Goal: Task Accomplishment & Management: Use online tool/utility

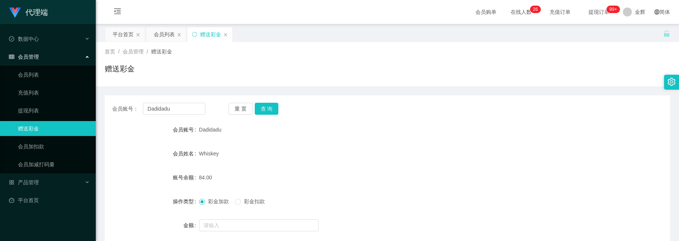
scroll to position [56, 0]
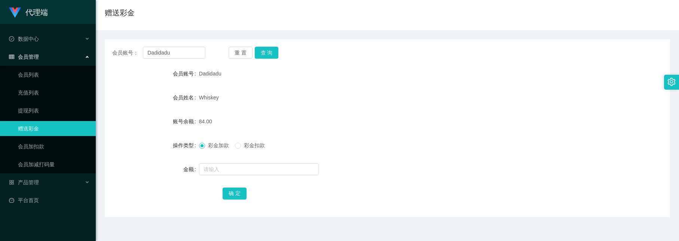
click at [278, 81] on div "Dadidadu" at bounding box center [364, 73] width 330 height 15
click at [264, 55] on button "查 询" at bounding box center [267, 53] width 24 height 12
click at [289, 99] on div "Whiskey" at bounding box center [364, 97] width 330 height 15
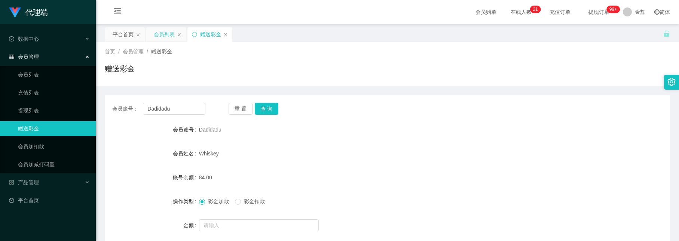
click at [157, 39] on div "会员列表" at bounding box center [164, 34] width 21 height 14
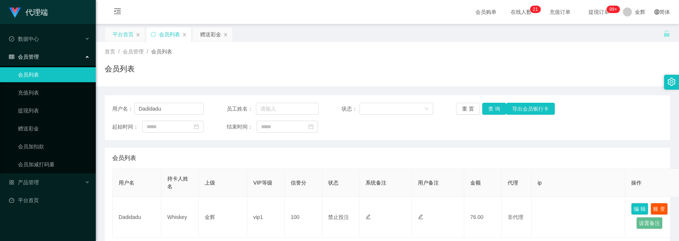
click at [131, 39] on div "平台首页" at bounding box center [123, 34] width 21 height 14
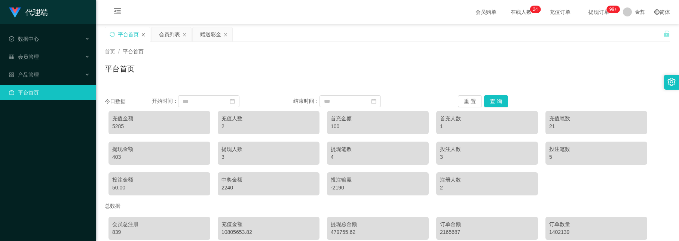
click at [144, 35] on icon "图标: close" at bounding box center [143, 34] width 3 height 3
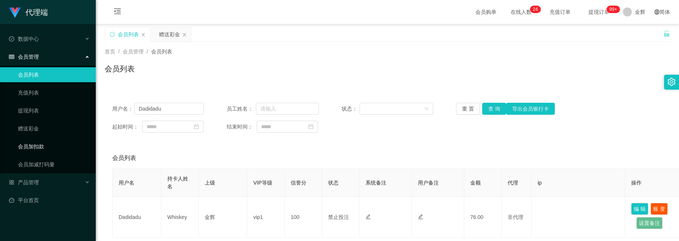
click at [31, 145] on link "会员加扣款" at bounding box center [54, 146] width 72 height 15
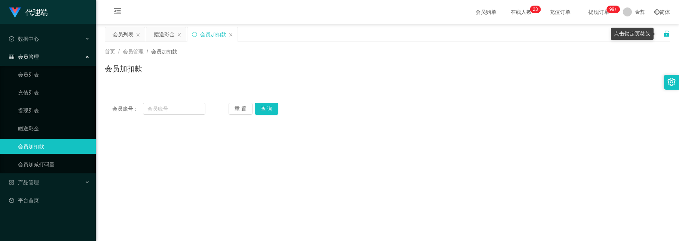
click at [664, 31] on icon "图标: unlock" at bounding box center [666, 34] width 5 height 6
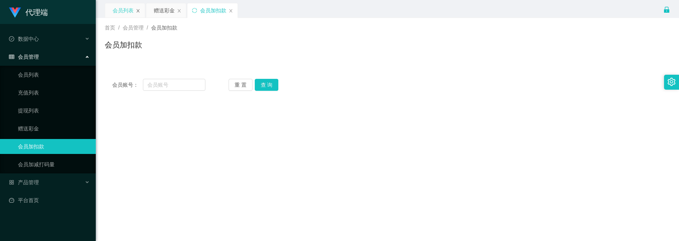
click at [138, 9] on icon "图标: close" at bounding box center [138, 11] width 4 height 4
click at [43, 175] on div "产品管理" at bounding box center [48, 182] width 96 height 15
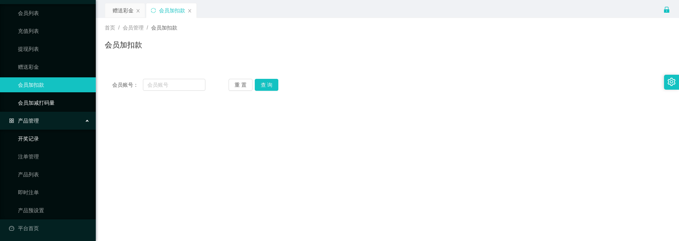
scroll to position [62, 0]
click at [40, 205] on link "产品预设置" at bounding box center [54, 210] width 72 height 15
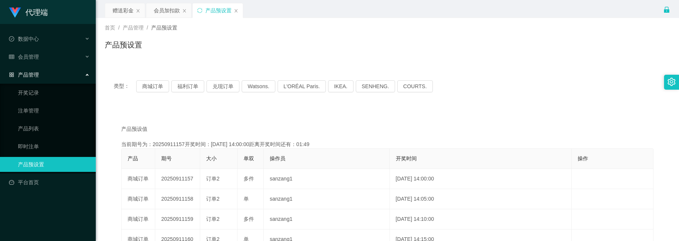
click at [661, 9] on div "赠送彩金 会员加扣款 产品预设置" at bounding box center [384, 16] width 558 height 26
click at [665, 8] on icon "图标: lock" at bounding box center [666, 10] width 5 height 6
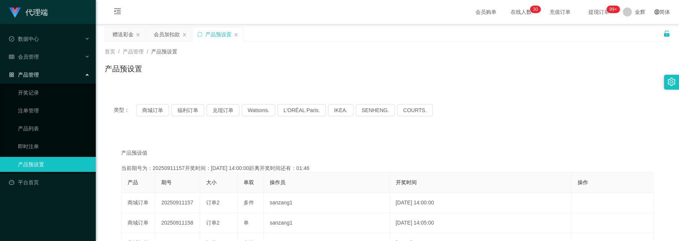
click at [589, 9] on span "提现订单 99+" at bounding box center [599, 11] width 28 height 5
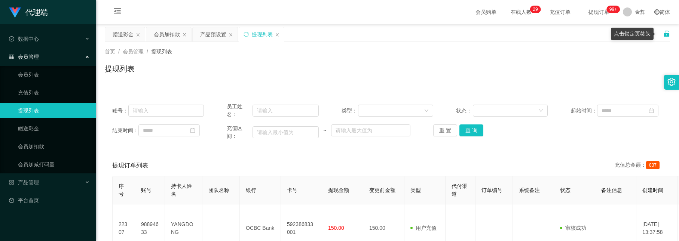
click at [664, 34] on icon "图标: unlock" at bounding box center [666, 34] width 5 height 6
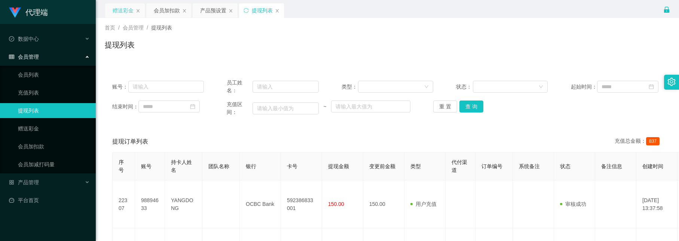
click at [120, 13] on div "赠送彩金" at bounding box center [123, 10] width 21 height 14
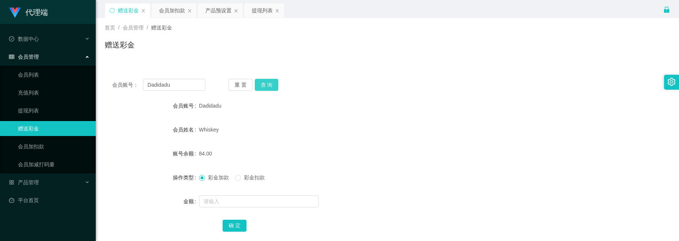
click at [267, 85] on button "查 询" at bounding box center [267, 85] width 24 height 12
click at [270, 89] on button "查 询" at bounding box center [267, 85] width 24 height 12
click at [254, 12] on div "提现列表" at bounding box center [262, 10] width 21 height 14
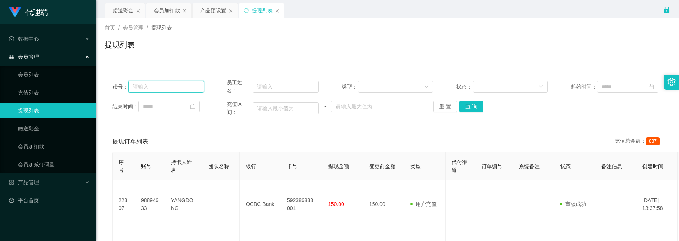
click at [173, 90] on input "text" at bounding box center [166, 87] width 76 height 12
click at [126, 14] on div "赠送彩金" at bounding box center [123, 10] width 21 height 14
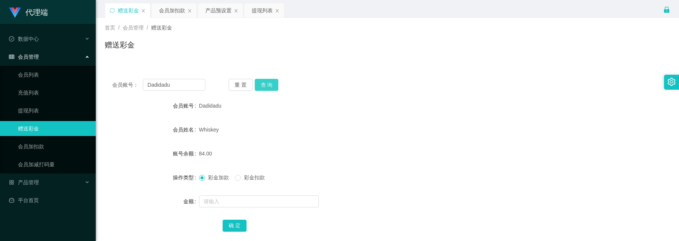
click at [264, 81] on button "查 询" at bounding box center [267, 85] width 24 height 12
click at [261, 82] on button "查 询" at bounding box center [267, 85] width 24 height 12
click at [340, 123] on div "Whiskey" at bounding box center [364, 129] width 330 height 15
click at [313, 71] on div "会员账号： Dadidadu 重 置 查 询 会员账号 Dadidadu 会员姓名 Whiskey 账号余额 92.00 操作类型 彩金加款 彩金扣款 金额 …" at bounding box center [387, 155] width 565 height 187
click at [267, 90] on button "查 询" at bounding box center [267, 85] width 24 height 12
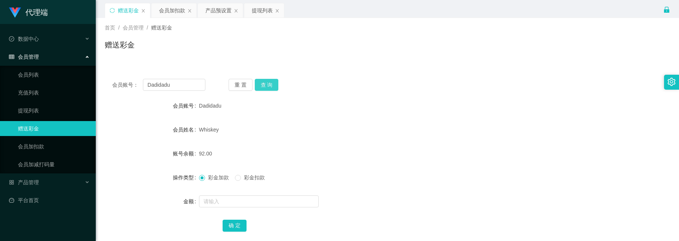
click at [271, 86] on button "查 询" at bounding box center [267, 85] width 24 height 12
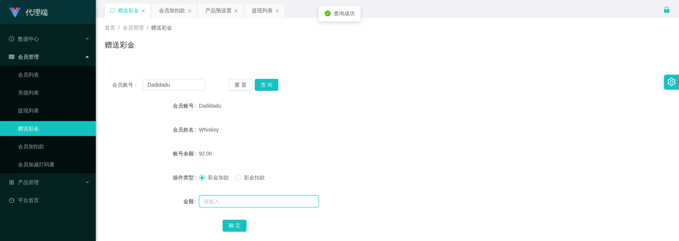
click at [233, 200] on input "text" at bounding box center [259, 202] width 120 height 12
type input "8"
click at [233, 227] on button "确 定" at bounding box center [235, 226] width 24 height 12
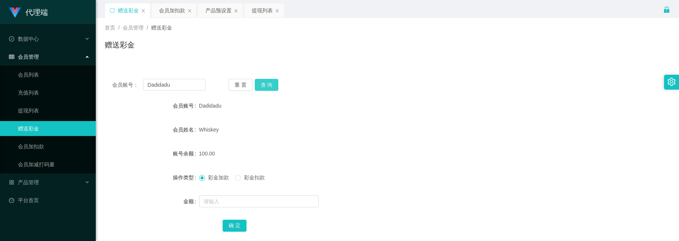
click at [263, 85] on button "查 询" at bounding box center [267, 85] width 24 height 12
click at [265, 80] on button "查 询" at bounding box center [267, 85] width 24 height 12
click at [267, 84] on button "查 询" at bounding box center [267, 85] width 24 height 12
drag, startPoint x: 182, startPoint y: 88, endPoint x: 127, endPoint y: 74, distance: 57.0
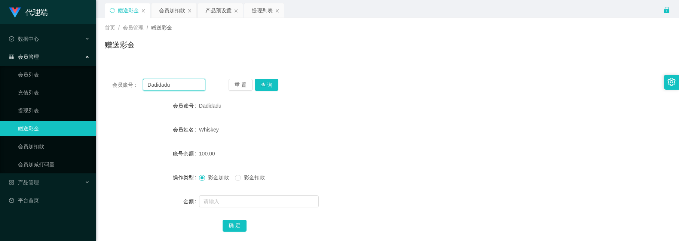
click at [127, 74] on div "会员账号： Dadidadu 重 置 查 询 会员账号 Dadidadu 会员姓名 Whiskey 账号余额 100.00 操作类型 彩金加款 彩金扣款 金额…" at bounding box center [387, 160] width 565 height 178
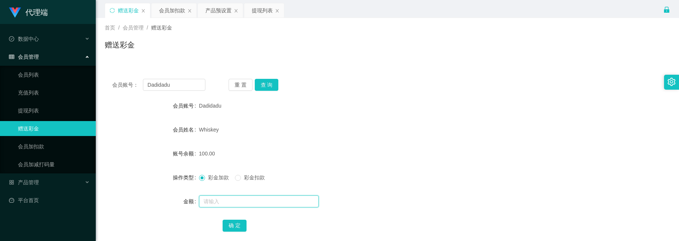
click at [215, 202] on input "text" at bounding box center [259, 202] width 120 height 12
type input "8"
click at [235, 230] on button "确 定" at bounding box center [235, 226] width 24 height 12
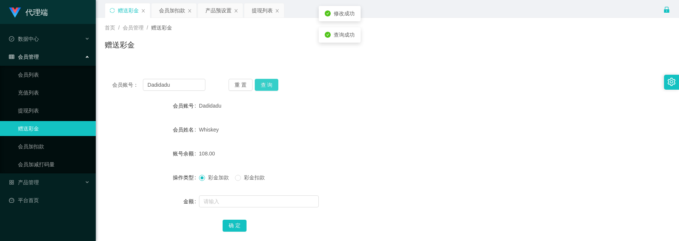
click at [265, 86] on button "查 询" at bounding box center [267, 85] width 24 height 12
click at [265, 83] on button "查 询" at bounding box center [267, 85] width 24 height 12
click at [266, 80] on button "查 询" at bounding box center [267, 85] width 24 height 12
click at [267, 80] on button "查 询" at bounding box center [267, 85] width 24 height 12
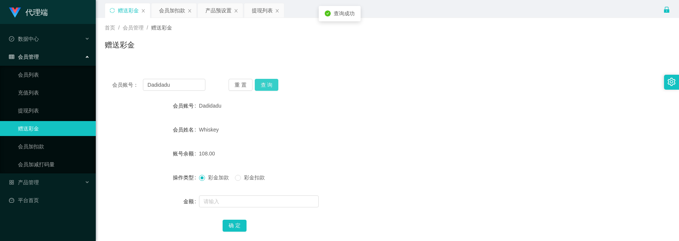
click at [267, 80] on button "查 询" at bounding box center [267, 85] width 24 height 12
click at [274, 85] on button "查 询" at bounding box center [267, 85] width 24 height 12
click at [265, 87] on button "查 询" at bounding box center [267, 85] width 24 height 12
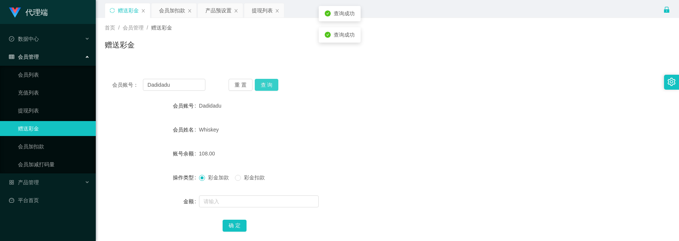
click at [265, 87] on button "查 询" at bounding box center [267, 85] width 24 height 12
click at [272, 84] on button "查 询" at bounding box center [267, 85] width 24 height 12
drag, startPoint x: 229, startPoint y: 61, endPoint x: 248, endPoint y: 68, distance: 20.3
click at [229, 61] on div "首页 / 会员管理 / 赠送彩金 / 赠送彩金" at bounding box center [387, 40] width 583 height 45
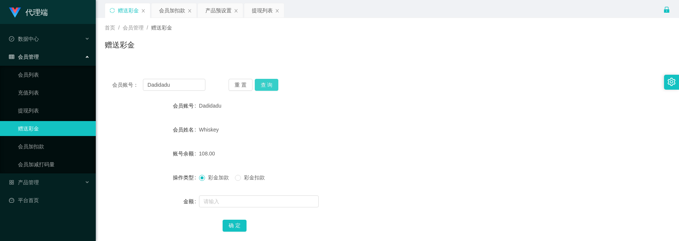
click at [272, 80] on button "查 询" at bounding box center [267, 85] width 24 height 12
click at [268, 82] on button "查 询" at bounding box center [267, 85] width 24 height 12
click at [268, 82] on div "重 置 查 询" at bounding box center [275, 85] width 93 height 12
click at [268, 82] on button "查 询" at bounding box center [267, 85] width 24 height 12
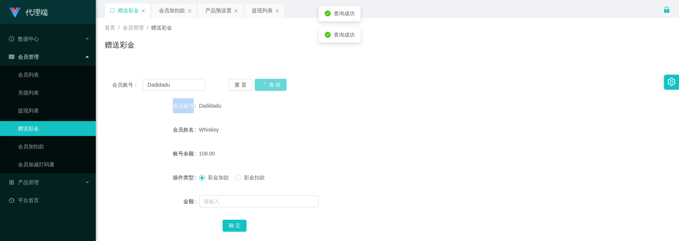
click at [268, 82] on div "重 置 查 询" at bounding box center [275, 85] width 93 height 12
click at [268, 82] on button "查 询" at bounding box center [267, 85] width 24 height 12
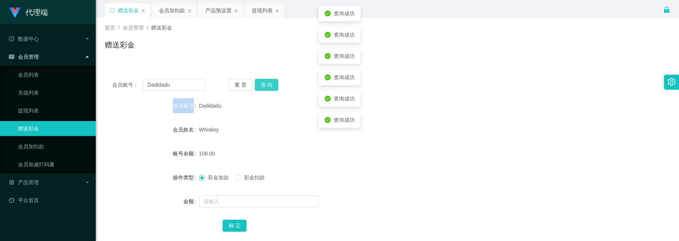
click at [268, 82] on button "查 询" at bounding box center [267, 85] width 24 height 12
click at [268, 82] on div "重 置 查 询" at bounding box center [275, 85] width 93 height 12
click at [268, 82] on button "查 询" at bounding box center [267, 85] width 24 height 12
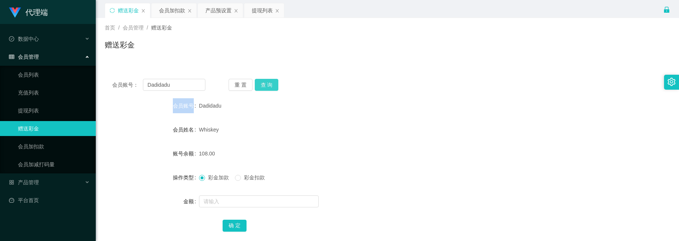
click at [269, 82] on button "查 询" at bounding box center [267, 85] width 24 height 12
click at [265, 81] on button "查 询" at bounding box center [267, 85] width 24 height 12
click at [263, 86] on button "查 询" at bounding box center [267, 85] width 24 height 12
click at [266, 89] on button "查 询" at bounding box center [267, 85] width 24 height 12
click at [264, 88] on button "查 询" at bounding box center [267, 85] width 24 height 12
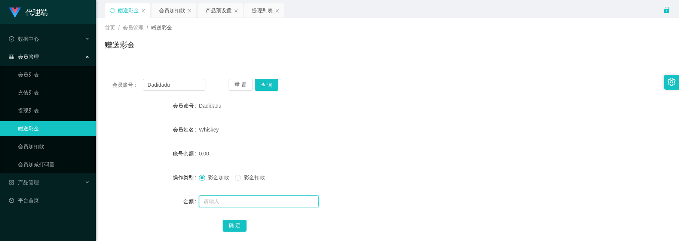
click at [214, 200] on input "text" at bounding box center [259, 202] width 120 height 12
type input "8"
click at [230, 221] on button "确 定" at bounding box center [235, 226] width 24 height 12
click at [269, 83] on button "查 询" at bounding box center [267, 85] width 24 height 12
click at [263, 81] on button "查 询" at bounding box center [267, 85] width 24 height 12
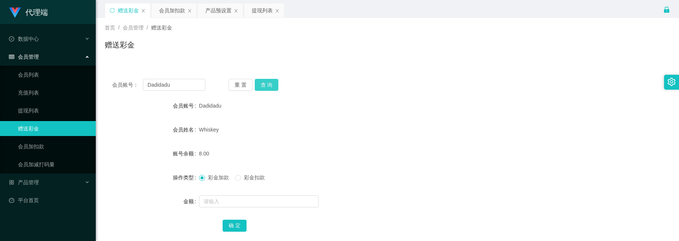
click at [267, 81] on button "查 询" at bounding box center [267, 85] width 24 height 12
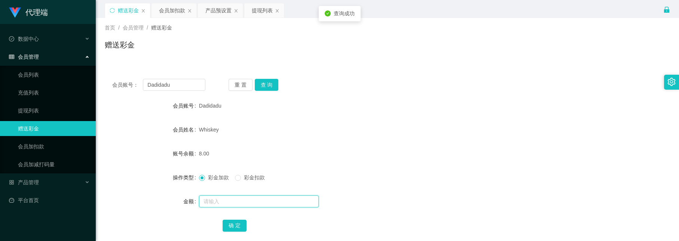
click at [229, 200] on input "text" at bounding box center [259, 202] width 120 height 12
type input "8"
click at [242, 229] on button "确 定" at bounding box center [235, 226] width 24 height 12
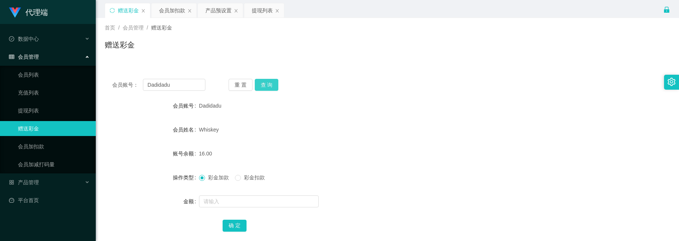
click at [273, 86] on button "查 询" at bounding box center [267, 85] width 24 height 12
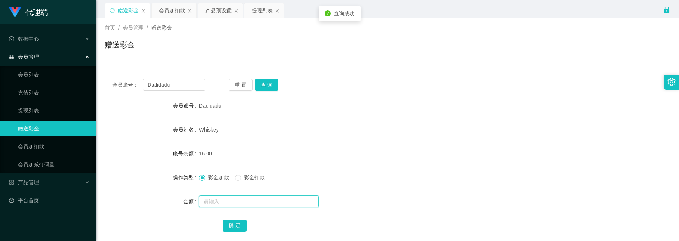
click at [232, 198] on input "text" at bounding box center [259, 202] width 120 height 12
type input "300"
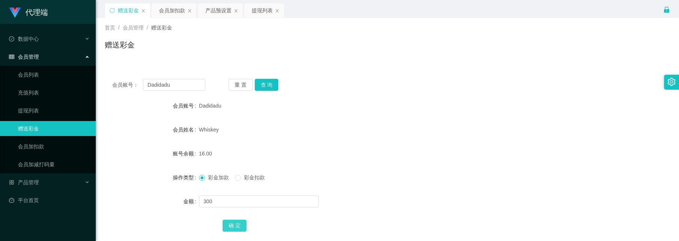
click at [238, 221] on button "确 定" at bounding box center [235, 226] width 24 height 12
click at [272, 82] on button "查 询" at bounding box center [267, 85] width 24 height 12
click at [264, 84] on button "查 询" at bounding box center [267, 85] width 24 height 12
click at [282, 106] on div "Dadidadu" at bounding box center [364, 105] width 330 height 15
click at [263, 79] on button "查 询" at bounding box center [267, 85] width 24 height 12
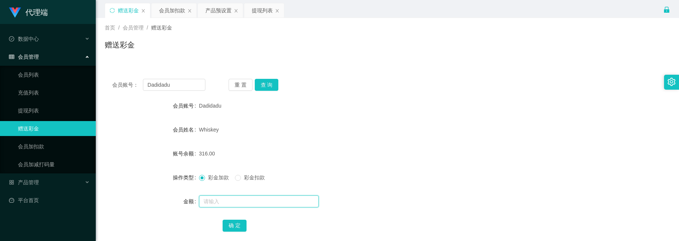
click at [236, 199] on input "text" at bounding box center [259, 202] width 120 height 12
type input "8"
click at [232, 221] on button "确 定" at bounding box center [235, 226] width 24 height 12
click at [266, 94] on div "会员账号： Dadidadu 重 置 查 询 会员账号 Dadidadu 会员姓名 Whiskey 账号余额 324.00 操作类型 彩金加款 彩金扣款 金额…" at bounding box center [387, 160] width 565 height 178
click at [267, 85] on button "查 询" at bounding box center [267, 85] width 24 height 12
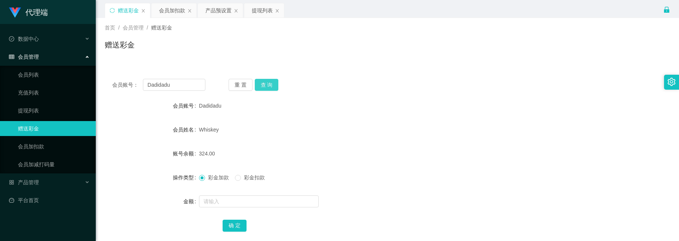
click at [270, 81] on button "查 询" at bounding box center [267, 85] width 24 height 12
click at [267, 91] on div "会员账号： Dadidadu 重 置 查 询 会员账号 Dadidadu 会员姓名 Whiskey 账号余额 354.00 操作类型 彩金加款 彩金扣款 金额…" at bounding box center [387, 160] width 565 height 178
click at [269, 87] on button "查 询" at bounding box center [267, 85] width 24 height 12
click at [268, 81] on button "查 询" at bounding box center [267, 85] width 24 height 12
click at [266, 86] on button "查 询" at bounding box center [267, 85] width 24 height 12
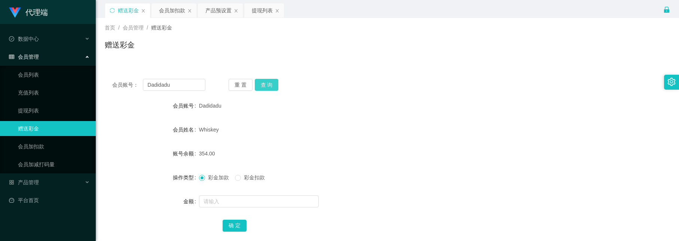
click at [266, 80] on button "查 询" at bounding box center [267, 85] width 24 height 12
click at [270, 82] on button "查 询" at bounding box center [267, 85] width 24 height 12
click at [270, 82] on div "重 置 查 询" at bounding box center [275, 85] width 93 height 12
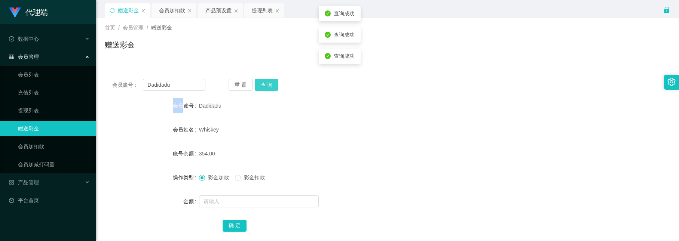
click at [270, 82] on button "查 询" at bounding box center [267, 85] width 24 height 12
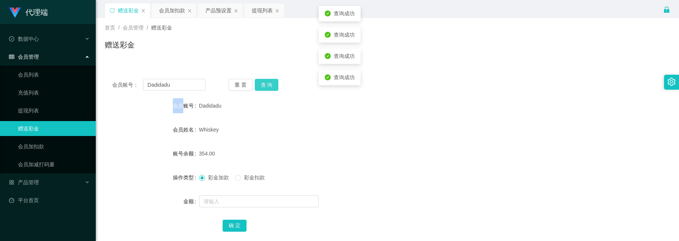
click at [270, 82] on button "查 询" at bounding box center [267, 85] width 24 height 12
click at [173, 107] on label "会员账号" at bounding box center [186, 106] width 26 height 6
click at [273, 88] on button "查 询" at bounding box center [267, 85] width 24 height 12
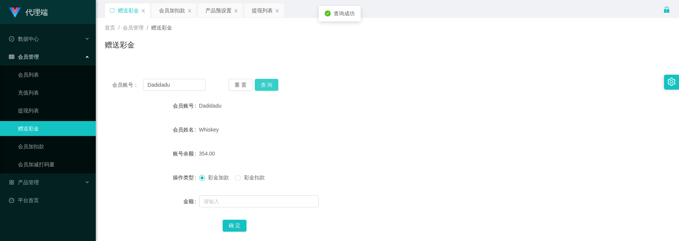
click at [273, 88] on button "查 询" at bounding box center [267, 85] width 24 height 12
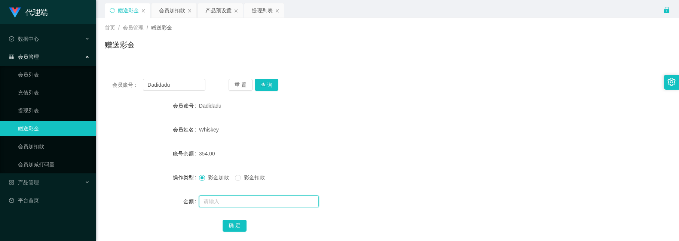
click at [222, 198] on input "text" at bounding box center [259, 202] width 120 height 12
click at [248, 202] on input "text" at bounding box center [259, 202] width 120 height 12
type input "354"
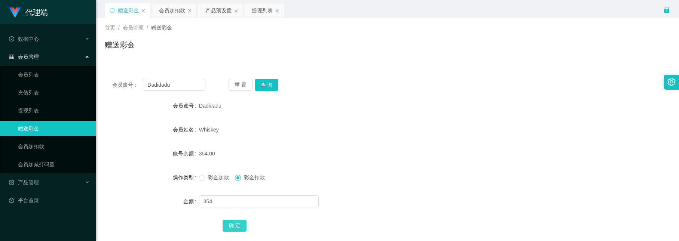
click at [239, 220] on button "确 定" at bounding box center [235, 226] width 24 height 12
click at [204, 182] on div "彩金加款 彩金扣款" at bounding box center [364, 177] width 330 height 15
click at [205, 179] on span "彩金加款" at bounding box center [218, 178] width 27 height 6
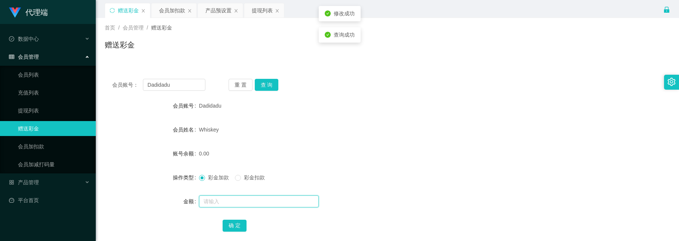
click at [219, 202] on input "text" at bounding box center [259, 202] width 120 height 12
type input "399"
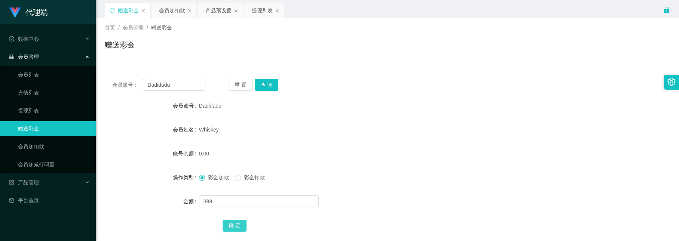
click at [234, 224] on button "确 定" at bounding box center [235, 226] width 24 height 12
click at [274, 86] on button "查 询" at bounding box center [267, 85] width 24 height 12
click at [264, 82] on button "查 询" at bounding box center [267, 85] width 24 height 12
click at [263, 81] on button "查 询" at bounding box center [267, 85] width 24 height 12
click at [264, 84] on button "查 询" at bounding box center [267, 85] width 24 height 12
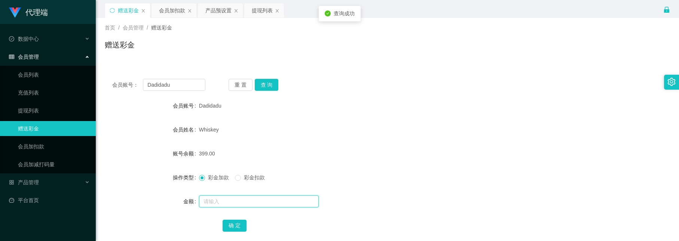
click at [227, 199] on input "text" at bounding box center [259, 202] width 120 height 12
type input "8"
click at [232, 223] on button "确 定" at bounding box center [235, 226] width 24 height 12
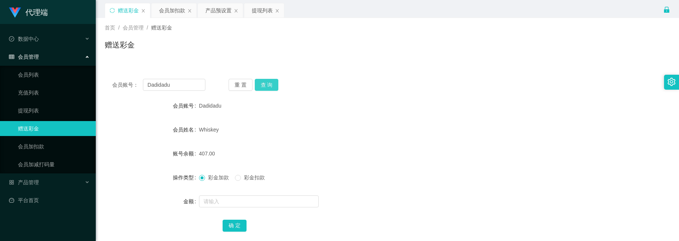
click at [267, 82] on button "查 询" at bounding box center [267, 85] width 24 height 12
drag, startPoint x: 194, startPoint y: 83, endPoint x: 116, endPoint y: 67, distance: 80.3
click at [116, 67] on div "会员账号： Dadidadu 重 置 查 询 会员账号 Dadidadu 会员姓名 Whiskey 账号余额 407.00 操作类型 彩金加款 彩金扣款 金额…" at bounding box center [387, 155] width 565 height 187
click at [267, 82] on button "查 询" at bounding box center [267, 85] width 24 height 12
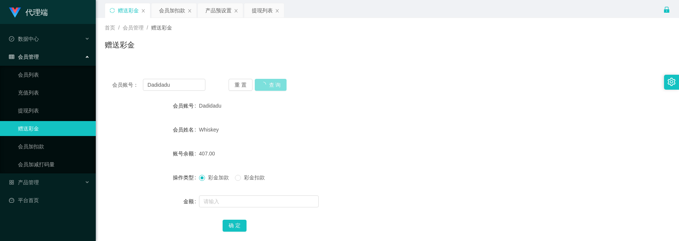
click at [267, 82] on button "查 询" at bounding box center [271, 85] width 32 height 12
click at [267, 82] on div "重 置 查 询" at bounding box center [275, 85] width 93 height 12
click at [267, 82] on button "查 询" at bounding box center [267, 85] width 24 height 12
click at [268, 58] on div "首页 / 会员管理 / 赠送彩金 / 赠送彩金" at bounding box center [387, 40] width 583 height 45
click at [275, 85] on button "查 询" at bounding box center [267, 85] width 24 height 12
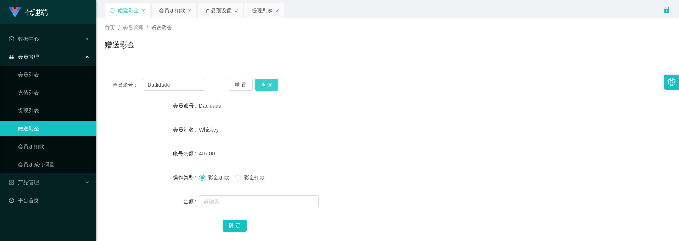
click at [275, 79] on button "查 询" at bounding box center [267, 85] width 24 height 12
click at [270, 87] on button "查 询" at bounding box center [267, 85] width 24 height 12
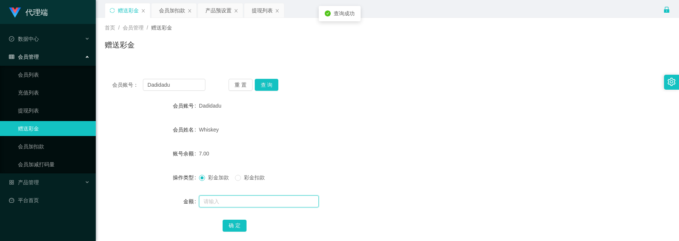
click at [243, 199] on input "text" at bounding box center [259, 202] width 120 height 12
type input "8"
click at [235, 221] on button "确 定" at bounding box center [235, 226] width 24 height 12
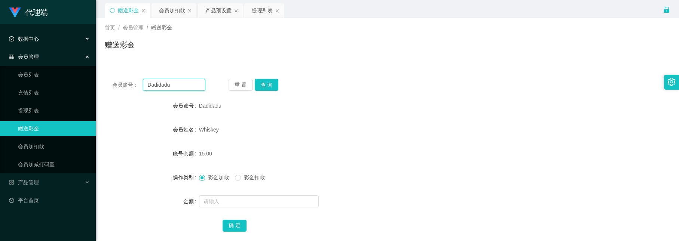
drag, startPoint x: 185, startPoint y: 84, endPoint x: 29, endPoint y: 36, distance: 163.3
click at [274, 81] on button "查 询" at bounding box center [267, 85] width 24 height 12
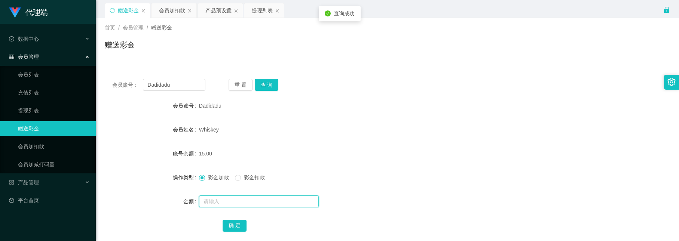
click at [236, 199] on input "text" at bounding box center [259, 202] width 120 height 12
type input "38"
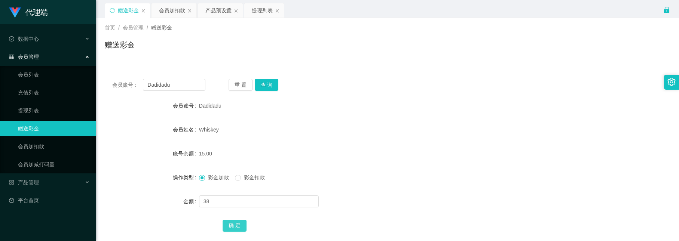
click at [229, 224] on button "确 定" at bounding box center [235, 226] width 24 height 12
click at [264, 84] on button "查 询" at bounding box center [267, 85] width 24 height 12
click at [273, 87] on button "查 询" at bounding box center [267, 85] width 24 height 12
drag, startPoint x: 265, startPoint y: 83, endPoint x: 265, endPoint y: 91, distance: 8.2
click at [266, 83] on button "查 询" at bounding box center [267, 85] width 24 height 12
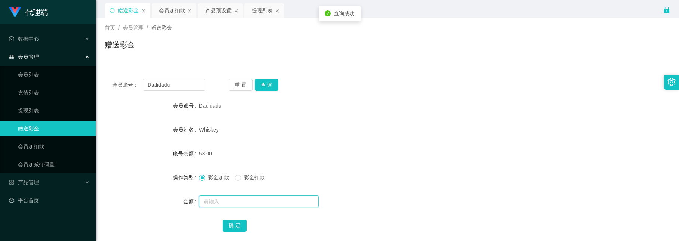
click at [246, 198] on input "text" at bounding box center [259, 202] width 120 height 12
type input "8"
click at [232, 222] on button "确 定" at bounding box center [235, 226] width 24 height 12
click at [241, 198] on input "text" at bounding box center [259, 202] width 120 height 12
type input "8"
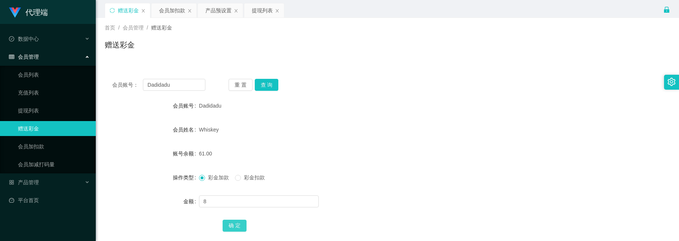
click at [242, 227] on button "确 定" at bounding box center [235, 226] width 24 height 12
click at [273, 83] on button "查 询" at bounding box center [267, 85] width 24 height 12
click at [260, 85] on button "查 询" at bounding box center [267, 85] width 24 height 12
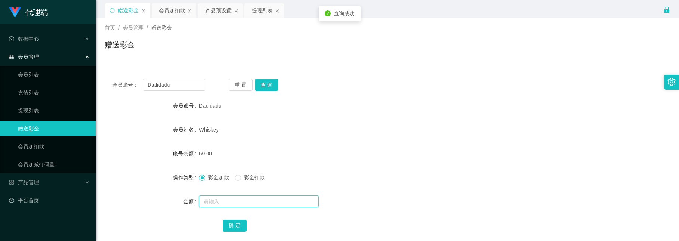
click at [231, 200] on input "text" at bounding box center [259, 202] width 120 height 12
type input "8"
click at [226, 221] on button "确 定" at bounding box center [235, 226] width 24 height 12
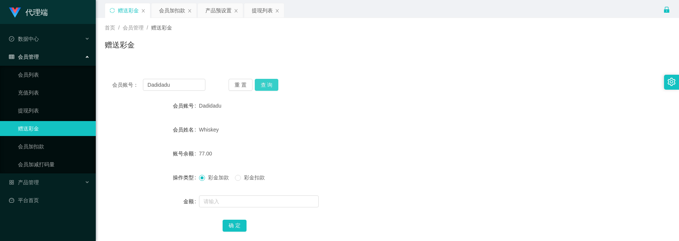
click at [258, 82] on button "查 询" at bounding box center [267, 85] width 24 height 12
click at [261, 82] on button "查 询" at bounding box center [267, 85] width 24 height 12
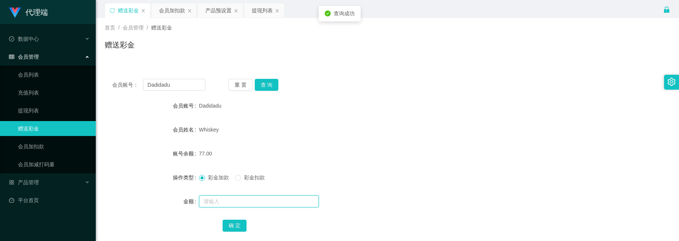
click at [239, 198] on input "text" at bounding box center [259, 202] width 120 height 12
type input "8"
click at [233, 220] on button "确 定" at bounding box center [235, 226] width 24 height 12
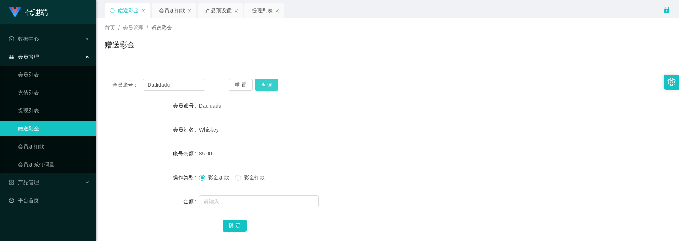
click at [261, 84] on button "查 询" at bounding box center [267, 85] width 24 height 12
click at [264, 83] on button "查 询" at bounding box center [267, 85] width 24 height 12
click at [269, 84] on button "查 询" at bounding box center [267, 85] width 24 height 12
click at [266, 80] on button "查 询" at bounding box center [267, 85] width 24 height 12
click at [273, 84] on button "查 询" at bounding box center [267, 85] width 24 height 12
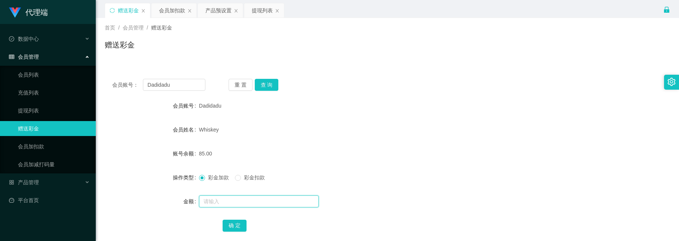
click at [248, 203] on input "text" at bounding box center [259, 202] width 120 height 12
click at [263, 85] on button "查 询" at bounding box center [267, 85] width 24 height 12
click at [265, 86] on button "查 询" at bounding box center [267, 85] width 24 height 12
click at [250, 208] on div at bounding box center [364, 201] width 330 height 15
click at [250, 205] on input "text" at bounding box center [259, 202] width 120 height 12
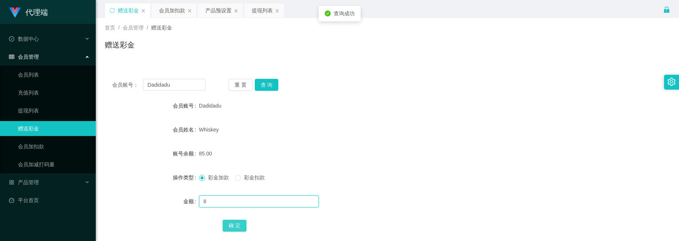
type input "8"
click at [239, 224] on button "确 定" at bounding box center [235, 226] width 24 height 12
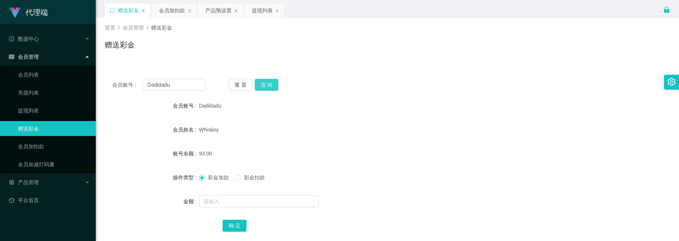
click at [270, 81] on button "查 询" at bounding box center [267, 85] width 24 height 12
drag, startPoint x: 270, startPoint y: 82, endPoint x: 266, endPoint y: 83, distance: 4.0
click at [270, 82] on button "查 询" at bounding box center [267, 85] width 24 height 12
click at [272, 85] on button "查 询" at bounding box center [267, 85] width 24 height 12
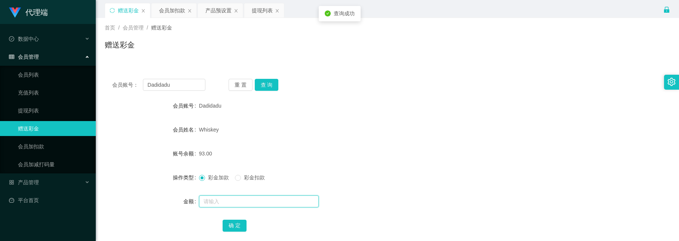
click at [235, 200] on input "text" at bounding box center [259, 202] width 120 height 12
type input "8"
click at [237, 224] on button "确 定" at bounding box center [235, 226] width 24 height 12
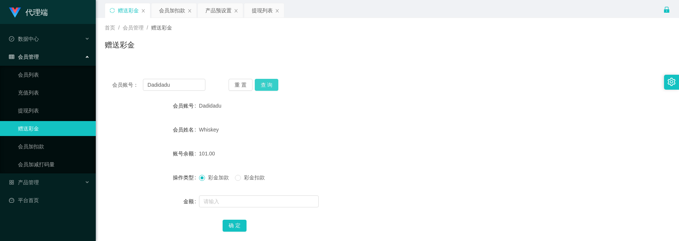
click at [260, 80] on button "查 询" at bounding box center [267, 85] width 24 height 12
click at [260, 80] on div "重 置 查 询" at bounding box center [275, 85] width 93 height 12
click at [257, 87] on button "查 询" at bounding box center [267, 85] width 24 height 12
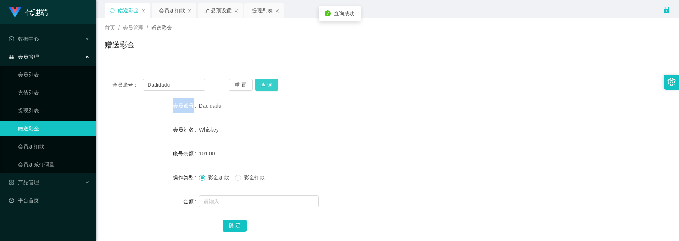
click at [257, 87] on button "查 询" at bounding box center [267, 85] width 24 height 12
click at [257, 87] on div "重 置 查 询" at bounding box center [275, 85] width 93 height 12
click at [257, 87] on button "查 询" at bounding box center [267, 85] width 24 height 12
click at [274, 82] on button "查 询" at bounding box center [267, 85] width 24 height 12
click at [269, 89] on button "查 询" at bounding box center [267, 85] width 24 height 12
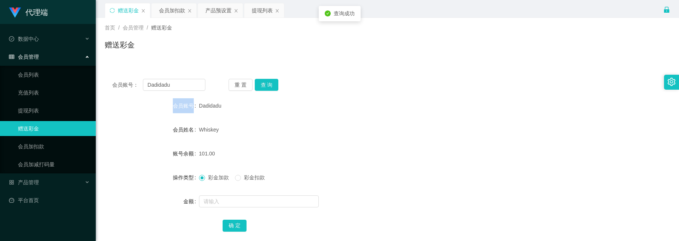
click at [186, 109] on div "会员账号" at bounding box center [152, 105] width 94 height 15
click at [264, 85] on button "查 询" at bounding box center [267, 85] width 24 height 12
drag, startPoint x: 178, startPoint y: 86, endPoint x: 48, endPoint y: 50, distance: 134.3
click at [182, 88] on input "Dadidadu" at bounding box center [174, 85] width 62 height 12
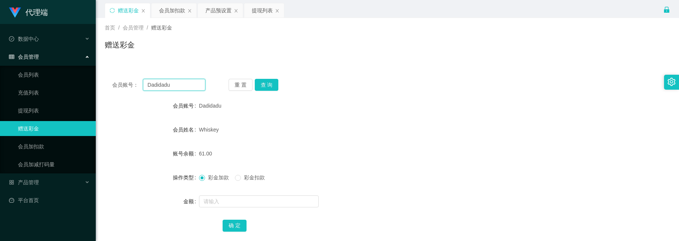
drag, startPoint x: 181, startPoint y: 87, endPoint x: -2, endPoint y: 25, distance: 193.2
click at [0, 25] on html "代理端 数据中心 会员管理 会员列表 充值列表 提现列表 赠送彩金 会员加扣款 会员加减打码量 产品管理 开奖记录 注单管理 产品列表 即时注单 产品预设置 …" at bounding box center [339, 120] width 679 height 241
click at [258, 82] on button "查 询" at bounding box center [267, 85] width 24 height 12
click at [274, 81] on button "查 询" at bounding box center [267, 85] width 24 height 12
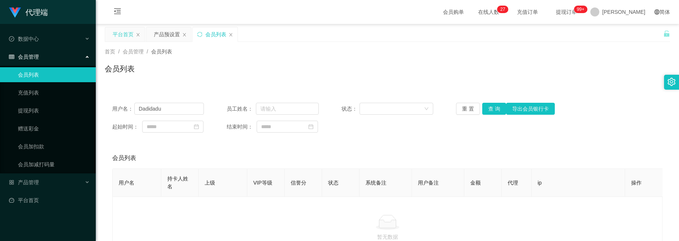
click at [138, 32] on div "平台首页" at bounding box center [125, 34] width 40 height 14
click at [137, 34] on icon "图标: close" at bounding box center [138, 35] width 4 height 4
drag, startPoint x: 132, startPoint y: 34, endPoint x: 170, endPoint y: 35, distance: 37.4
click at [170, 35] on div "产品预设置 会员列表" at bounding box center [151, 40] width 93 height 26
click at [141, 34] on icon "图标: close" at bounding box center [143, 35] width 4 height 4
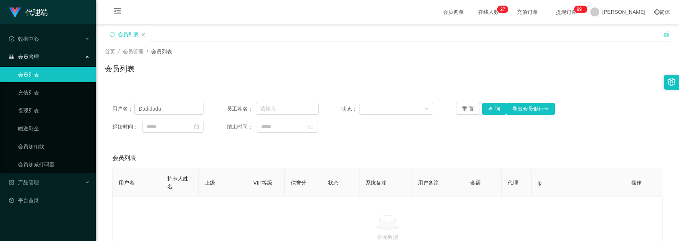
click at [141, 34] on icon "图标: close" at bounding box center [143, 35] width 4 height 4
click at [55, 141] on link "会员加扣款" at bounding box center [54, 146] width 72 height 15
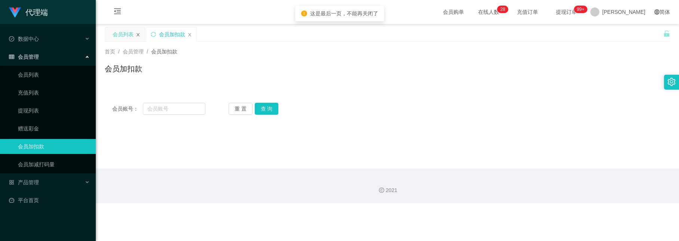
click at [138, 36] on icon "图标: close" at bounding box center [138, 35] width 4 height 4
click at [58, 126] on link "赠送彩金" at bounding box center [54, 128] width 72 height 15
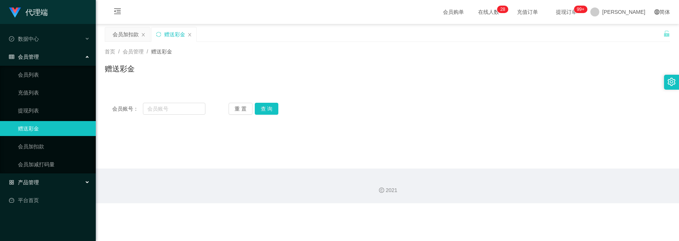
click at [41, 177] on div "产品管理" at bounding box center [48, 182] width 96 height 15
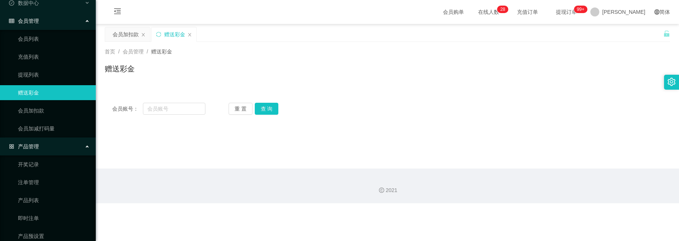
scroll to position [56, 0]
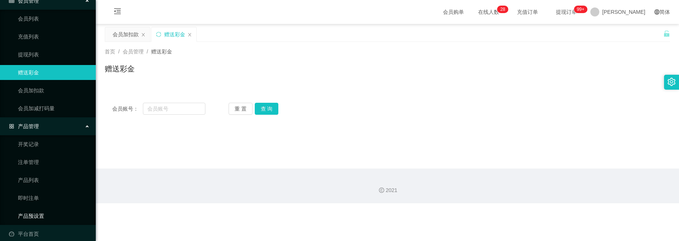
click at [42, 209] on link "产品预设置" at bounding box center [54, 216] width 72 height 15
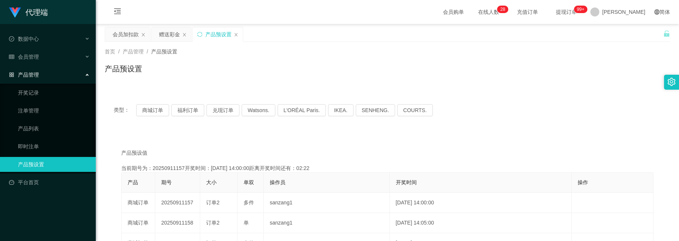
click at [581, 9] on span "提现订单 99+" at bounding box center [566, 11] width 28 height 5
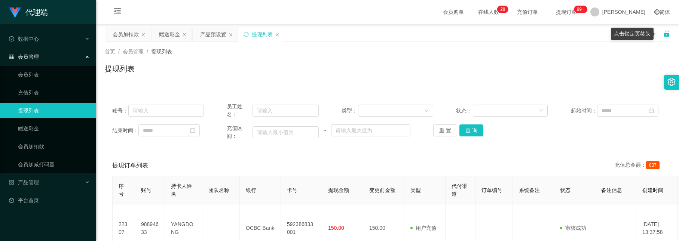
click at [664, 34] on icon "图标: unlock" at bounding box center [666, 34] width 5 height 6
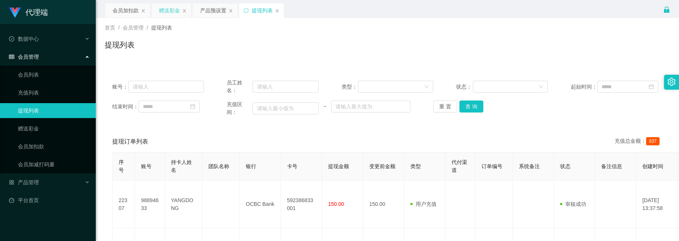
click at [166, 7] on div "赠送彩金" at bounding box center [169, 10] width 21 height 14
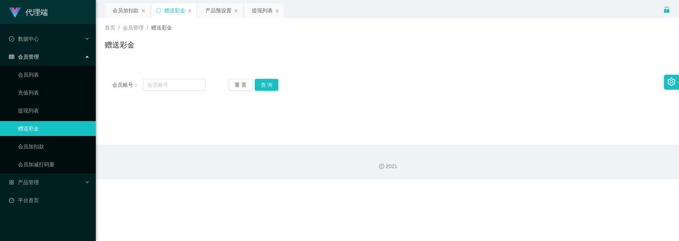
click at [308, 177] on div "2021" at bounding box center [387, 162] width 583 height 35
click at [172, 85] on input "text" at bounding box center [174, 85] width 62 height 12
type input "2301"
click at [269, 80] on button "查 询" at bounding box center [267, 85] width 24 height 12
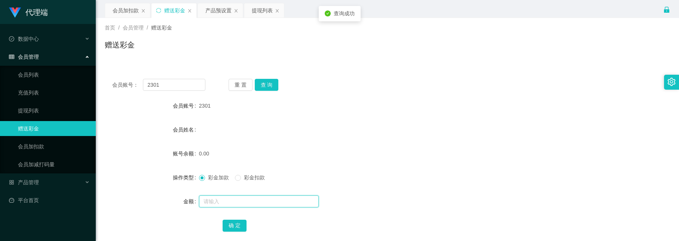
click at [236, 196] on input "text" at bounding box center [259, 202] width 120 height 12
type input "100"
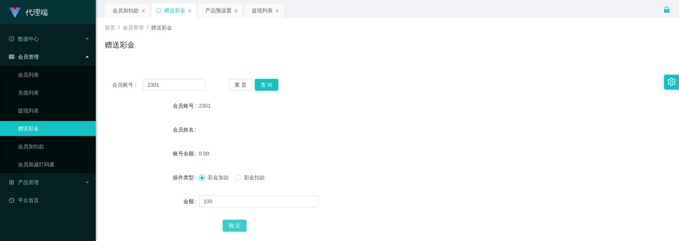
drag, startPoint x: 234, startPoint y: 221, endPoint x: 216, endPoint y: 208, distance: 22.4
click at [234, 221] on button "确 定" at bounding box center [235, 226] width 24 height 12
drag, startPoint x: 110, startPoint y: 65, endPoint x: 65, endPoint y: 53, distance: 46.6
click at [65, 53] on section "代理端 数据中心 会员管理 会员列表 充值列表 提现列表 赠送彩金 会员加扣款 会员加减打码量 产品管理 开奖记录 注单管理 产品列表 即时注单 产品预设置 …" at bounding box center [339, 142] width 679 height 284
click at [194, 86] on input "2301" at bounding box center [174, 85] width 62 height 12
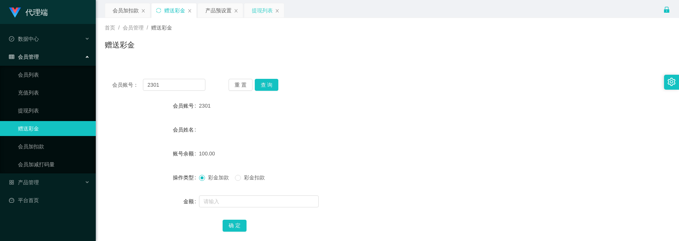
click at [264, 9] on div "提现列表" at bounding box center [262, 10] width 21 height 14
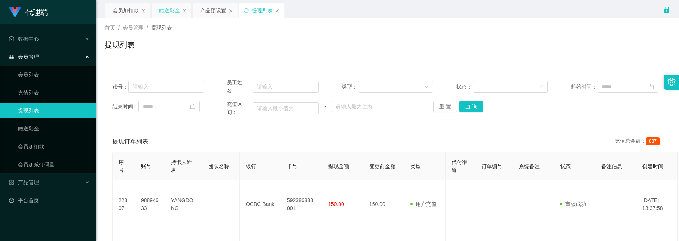
click at [171, 15] on div "赠送彩金" at bounding box center [169, 10] width 21 height 14
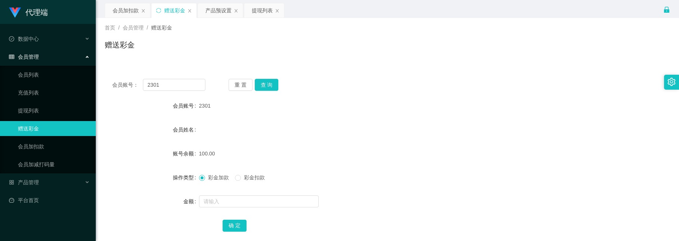
click at [224, 54] on div "赠送彩金" at bounding box center [387, 47] width 565 height 17
click at [208, 13] on div "产品预设置" at bounding box center [218, 10] width 26 height 14
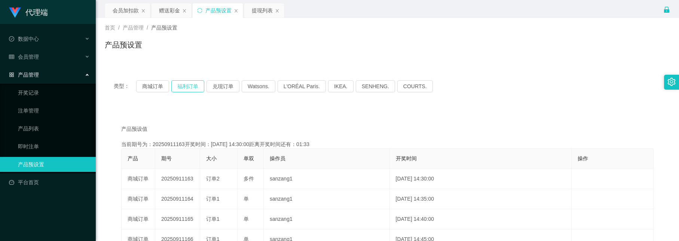
click at [200, 87] on button "福利订单" at bounding box center [187, 86] width 33 height 12
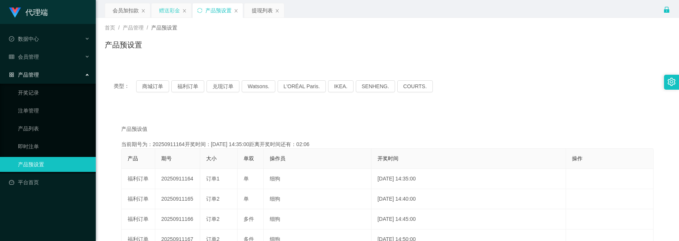
click at [170, 12] on div "赠送彩金" at bounding box center [169, 10] width 21 height 14
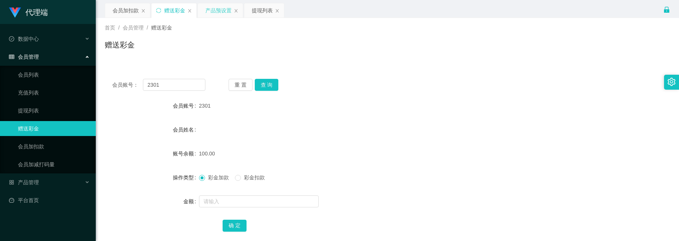
click at [214, 10] on div "产品预设置" at bounding box center [218, 10] width 26 height 14
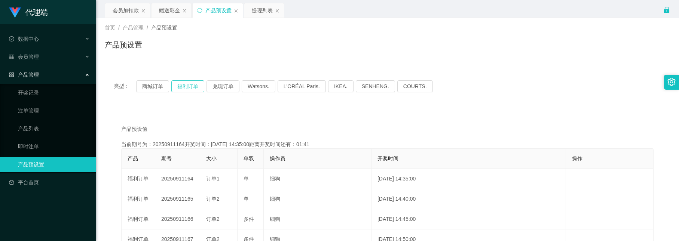
click at [187, 82] on button "福利订单" at bounding box center [187, 86] width 33 height 12
click at [246, 42] on div "产品预设置" at bounding box center [387, 47] width 565 height 17
click at [291, 54] on div "产品预设置" at bounding box center [387, 47] width 565 height 17
click at [157, 13] on div "赠送彩金" at bounding box center [171, 10] width 40 height 14
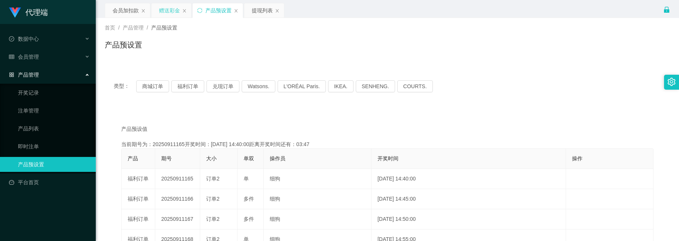
click at [172, 10] on div "赠送彩金" at bounding box center [169, 10] width 21 height 14
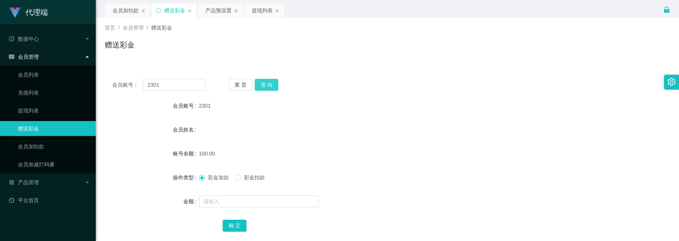
click at [262, 86] on button "查 询" at bounding box center [267, 85] width 24 height 12
click at [267, 81] on button "查 询" at bounding box center [267, 85] width 24 height 12
click at [257, 11] on div "提现列表" at bounding box center [262, 10] width 21 height 14
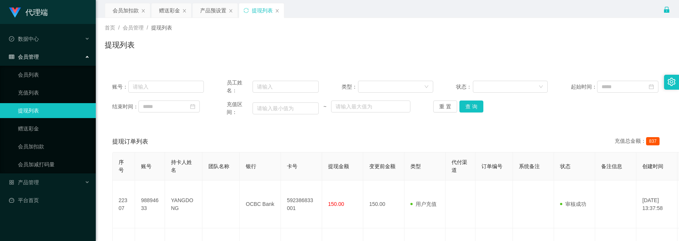
click at [245, 7] on div "提现列表" at bounding box center [261, 10] width 45 height 14
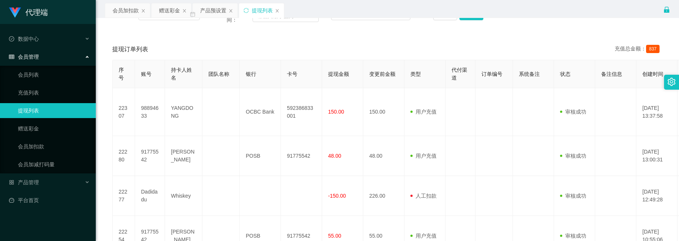
scroll to position [112, 0]
